Goal: Information Seeking & Learning: Learn about a topic

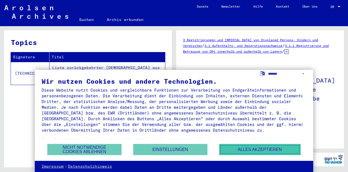
click at [232, 147] on button "Alles akzeptieren" at bounding box center [260, 149] width 82 height 11
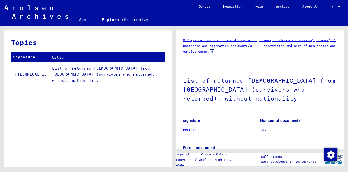
click at [334, 4] on div "DE DE" at bounding box center [336, 5] width 11 height 9
click at [339, 6] on div at bounding box center [339, 6] width 3 height 1
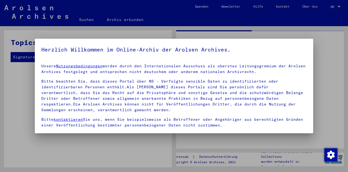
click at [339, 6] on div at bounding box center [174, 86] width 348 height 172
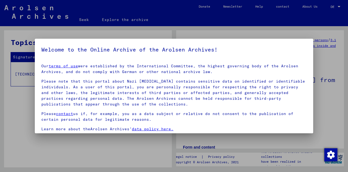
click at [271, 30] on div at bounding box center [174, 86] width 348 height 172
click at [210, 32] on div at bounding box center [174, 86] width 348 height 172
click at [69, 67] on font "terms of use" at bounding box center [63, 65] width 29 height 5
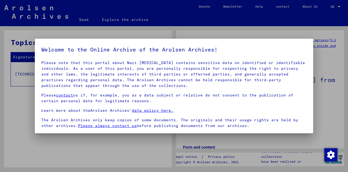
scroll to position [44, 0]
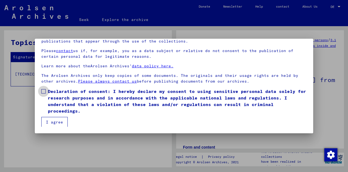
click at [44, 89] on span at bounding box center [43, 91] width 4 height 4
click at [54, 123] on font "I agree" at bounding box center [54, 121] width 17 height 5
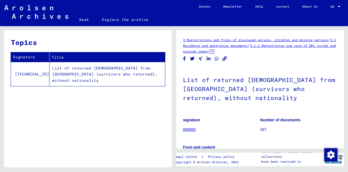
click at [334, 6] on font "DE" at bounding box center [333, 7] width 4 height 4
click at [331, 8] on font "English" at bounding box center [325, 10] width 13 height 4
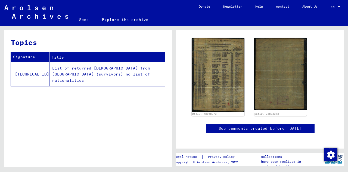
scroll to position [177, 0]
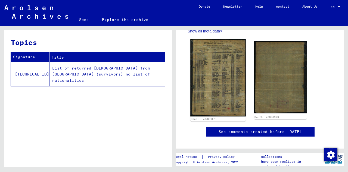
click at [221, 78] on img at bounding box center [218, 77] width 55 height 77
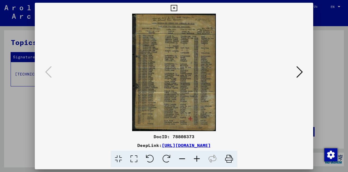
click at [173, 80] on img at bounding box center [174, 72] width 242 height 117
click at [191, 142] on font "[URL][DOMAIN_NAME]" at bounding box center [186, 144] width 49 height 5
click at [196, 159] on icon at bounding box center [197, 159] width 15 height 17
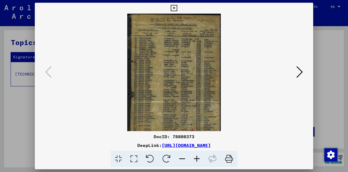
click at [196, 159] on icon at bounding box center [197, 159] width 15 height 17
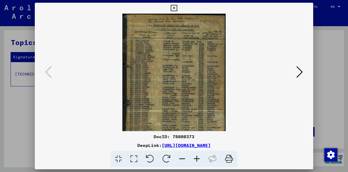
click at [196, 159] on icon at bounding box center [197, 159] width 15 height 17
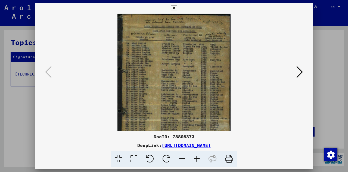
click at [196, 159] on icon at bounding box center [197, 159] width 15 height 17
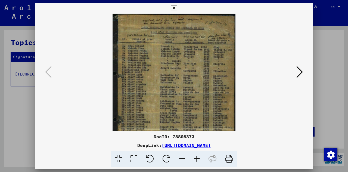
click at [196, 159] on icon at bounding box center [197, 159] width 15 height 17
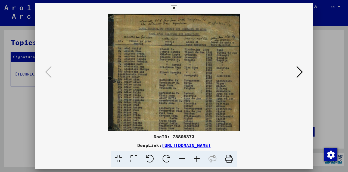
click at [196, 159] on icon at bounding box center [197, 159] width 15 height 17
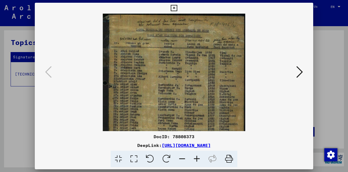
click at [196, 159] on icon at bounding box center [197, 159] width 15 height 17
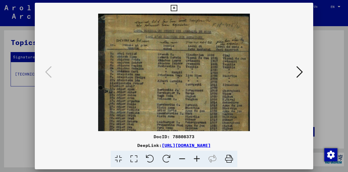
click at [196, 159] on icon at bounding box center [197, 159] width 15 height 17
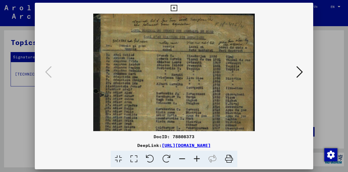
scroll to position [1, 0]
drag, startPoint x: 152, startPoint y: 115, endPoint x: 155, endPoint y: 116, distance: 3.9
click at [155, 116] on img at bounding box center [174, 126] width 162 height 226
click at [198, 157] on icon at bounding box center [197, 159] width 15 height 17
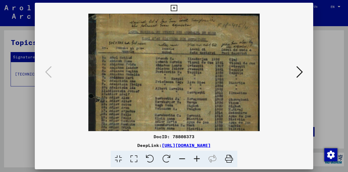
click at [197, 157] on icon at bounding box center [197, 159] width 15 height 17
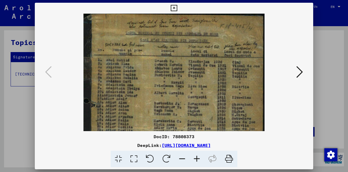
click at [195, 158] on icon at bounding box center [197, 159] width 15 height 17
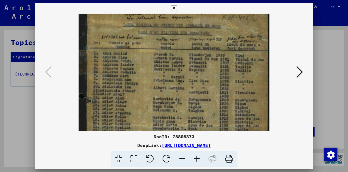
scroll to position [0, 0]
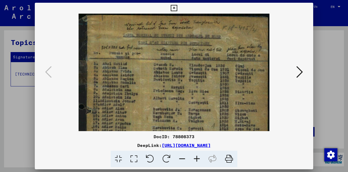
drag, startPoint x: 167, startPoint y: 93, endPoint x: 170, endPoint y: 131, distance: 38.6
click at [170, 131] on div "DocID: 78808373 DeepLink: [URL][DOMAIN_NAME]" at bounding box center [174, 85] width 279 height 164
click at [200, 155] on icon at bounding box center [197, 159] width 15 height 17
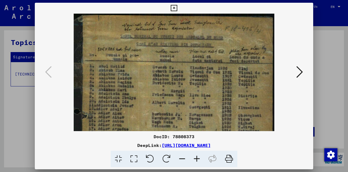
click at [200, 155] on icon at bounding box center [197, 159] width 15 height 17
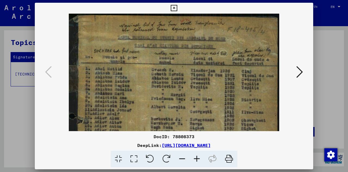
click at [200, 155] on icon at bounding box center [197, 159] width 15 height 17
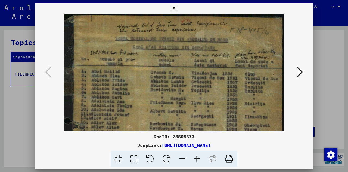
click at [200, 155] on icon at bounding box center [197, 159] width 15 height 17
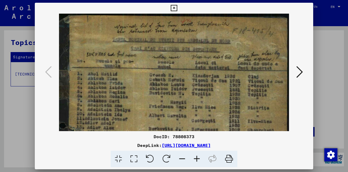
click at [200, 155] on icon at bounding box center [197, 159] width 15 height 17
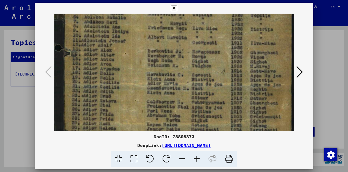
scroll to position [82, 0]
drag, startPoint x: 158, startPoint y: 107, endPoint x: 164, endPoint y: 33, distance: 73.4
click at [164, 33] on img at bounding box center [174, 99] width 240 height 335
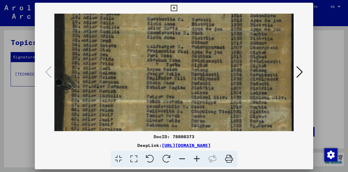
scroll to position [140, 0]
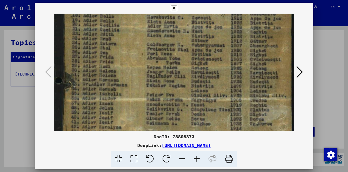
drag, startPoint x: 158, startPoint y: 83, endPoint x: 167, endPoint y: 30, distance: 54.0
click at [167, 30] on img at bounding box center [174, 41] width 240 height 335
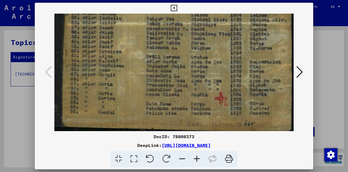
scroll to position [218, 0]
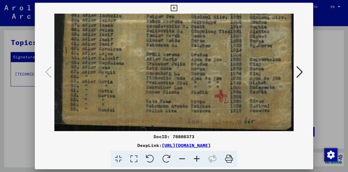
drag, startPoint x: 160, startPoint y: 80, endPoint x: 171, endPoint y: -1, distance: 81.3
click at [171, 0] on html "Seek Explore the archive Donate Newsletter Help contact About Us Seek Explore t…" at bounding box center [174, 86] width 348 height 172
drag, startPoint x: 158, startPoint y: 70, endPoint x: 157, endPoint y: 30, distance: 40.0
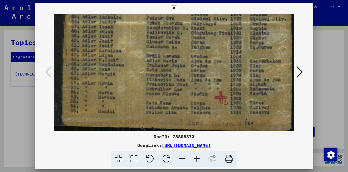
click at [300, 68] on icon at bounding box center [300, 71] width 7 height 13
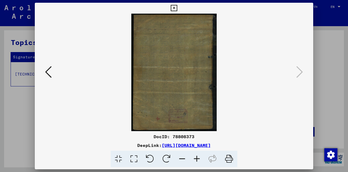
click at [198, 159] on icon at bounding box center [197, 159] width 15 height 17
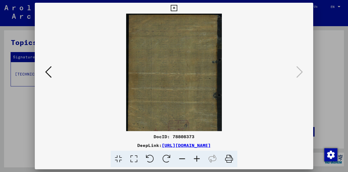
click at [198, 159] on icon at bounding box center [197, 159] width 15 height 17
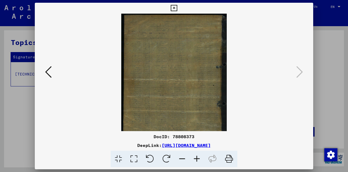
click at [198, 159] on icon at bounding box center [197, 159] width 15 height 17
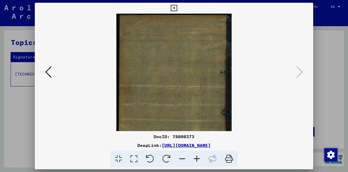
click at [198, 159] on icon at bounding box center [197, 159] width 15 height 17
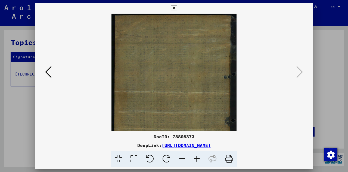
click at [198, 159] on icon at bounding box center [197, 159] width 15 height 17
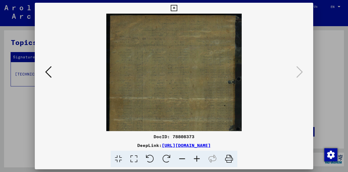
click at [198, 159] on icon at bounding box center [197, 159] width 15 height 17
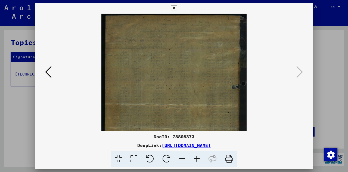
click at [198, 159] on icon at bounding box center [197, 159] width 15 height 17
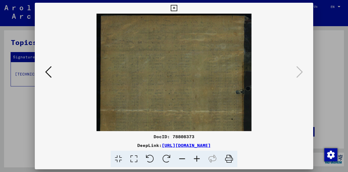
click at [198, 159] on icon at bounding box center [197, 159] width 15 height 17
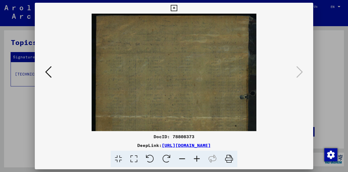
click at [198, 159] on icon at bounding box center [197, 159] width 15 height 17
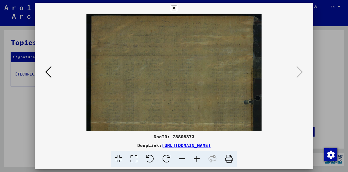
click at [198, 159] on icon at bounding box center [197, 159] width 15 height 17
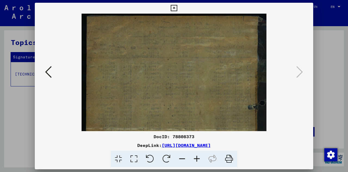
click at [198, 159] on icon at bounding box center [197, 159] width 15 height 17
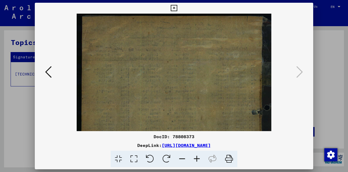
click at [198, 159] on icon at bounding box center [197, 159] width 15 height 17
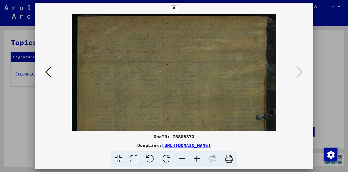
click at [198, 159] on icon at bounding box center [197, 159] width 15 height 17
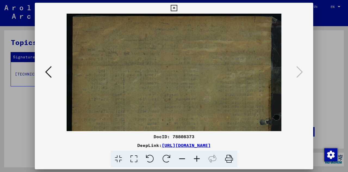
click at [198, 159] on icon at bounding box center [197, 159] width 15 height 17
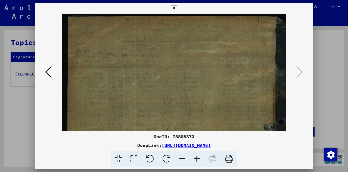
click at [174, 8] on icon at bounding box center [174, 8] width 6 height 7
